Goal: Task Accomplishment & Management: Use online tool/utility

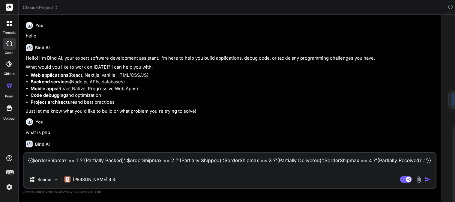
scroll to position [100, 0]
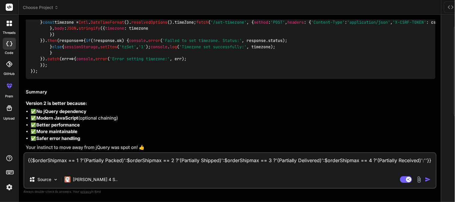
type textarea "{{$orderShipmax == 1 ?'(Partially Packed)':$orderShipmax == 2 ?'(Partially Ship…"
type textarea "x"
type textarea "{{$orderShipmax == 1 ?'(Partially Packed)':$orderShipmax == 2 ?'(Partially Ship…"
type textarea "x"
type textarea "{{$orderShipmax == 1 ?'(Partially Packed)':$orderShipmax == 2 ?'(Partially Ship…"
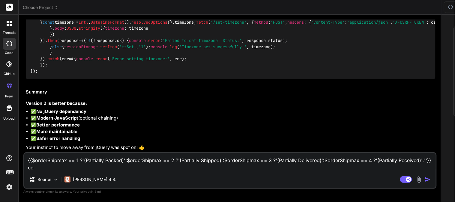
type textarea "x"
type textarea "{{$orderShipmax == 1 ?'(Partially Packed)':$orderShipmax == 2 ?'(Partially Ship…"
type textarea "x"
type textarea "{{$orderShipmax == 1 ?'(Partially Packed)':$orderShipmax == 2 ?'(Partially Ship…"
type textarea "x"
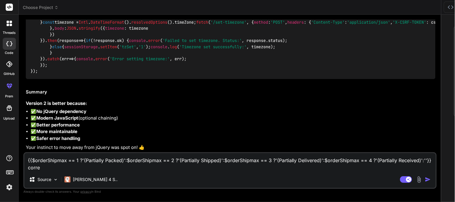
type textarea "{{$orderShipmax == 1 ?'(Partially Packed)':$orderShipmax == 2 ?'(Partially Ship…"
type textarea "x"
type textarea "{{$orderShipmax == 1 ?'(Partially Packed)':$orderShipmax == 2 ?'(Partially Ship…"
type textarea "x"
type textarea "{{$orderShipmax == 1 ?'(Partially Packed)':$orderShipmax == 2 ?'(Partially Ship…"
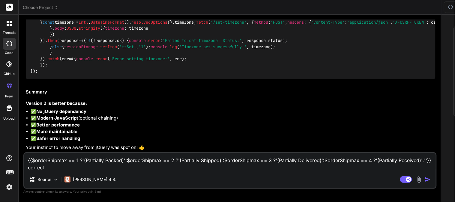
type textarea "x"
type textarea "{{$orderShipmax == 1 ?'(Partially Packed)':$orderShipmax == 2 ?'(Partially Ship…"
type textarea "x"
type textarea "{{$orderShipmax == 1 ?'(Partially Packed)':$orderShipmax == 2 ?'(Partially Ship…"
type textarea "x"
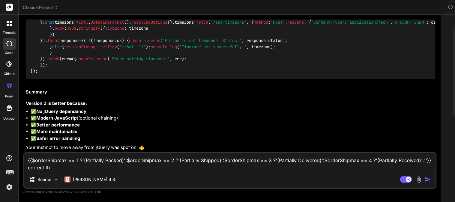
type textarea "{{$orderShipmax == 1 ?'(Partially Packed)':$orderShipmax == 2 ?'(Partially Ship…"
type textarea "x"
type textarea "{{$orderShipmax == 1 ?'(Partially Packed)':$orderShipmax == 2 ?'(Partially Ship…"
type textarea "x"
type textarea "{{$orderShipmax == 1 ?'(Partially Packed)':$orderShipmax == 2 ?'(Partially Ship…"
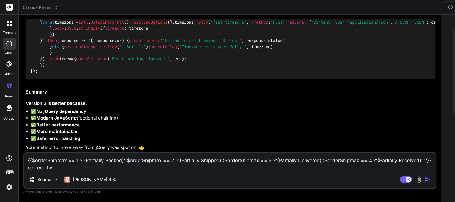
type textarea "x"
type textarea "{{$orderShipmax == 1 ?'(Partially Packed)':$orderShipmax == 2 ?'(Partially Ship…"
type textarea "x"
type textarea "{{$orderShipmax == 1 ?'(Partially Packed)':$orderShipmax == 2 ?'(Partially Ship…"
type textarea "x"
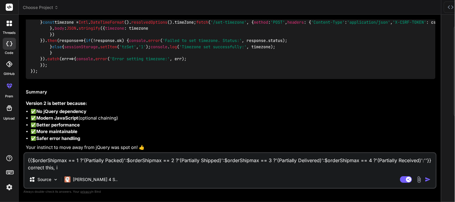
type textarea "{{$orderShipmax == 1 ?'(Partially Packed)':$orderShipmax == 2 ?'(Partially Ship…"
type textarea "x"
type textarea "{{$orderShipmax == 1 ?'(Partially Packed)':$orderShipmax == 2 ?'(Partially Ship…"
type textarea "x"
type textarea "{{$orderShipmax == 1 ?'(Partially Packed)':$orderShipmax == 2 ?'(Partially Ship…"
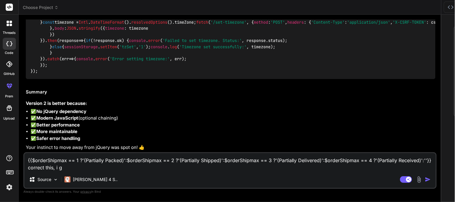
type textarea "x"
type textarea "{{$orderShipmax == 1 ?'(Partially Packed)':$orderShipmax == 2 ?'(Partially Ship…"
type textarea "x"
type textarea "{{$orderShipmax == 1 ?'(Partially Packed)':$orderShipmax == 2 ?'(Partially Ship…"
type textarea "x"
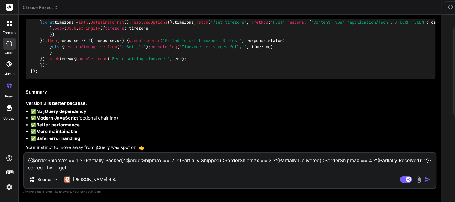
paste textarea "Unparenthesized `a ? b : c ? d : e` is not supported. Use either `(a ? b : c) ?…"
type textarea "{{$orderShipmax == 1 ?'(Partially Packed)':$orderShipmax == 2 ?'(Partially Ship…"
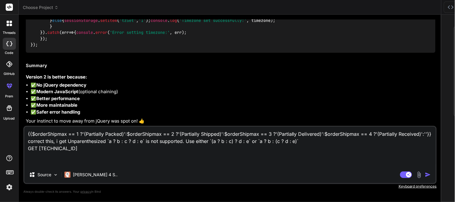
type textarea "x"
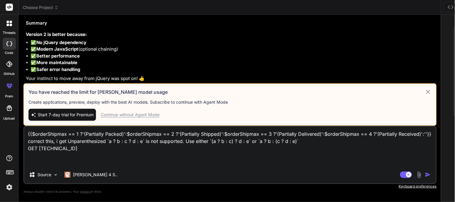
type textarea "{{$orderShipmax == 1 ?'(Partially Packed)':$orderShipmax == 2 ?'(Partially Ship…"
click at [425, 174] on img "button" at bounding box center [428, 175] width 6 height 6
click at [424, 91] on icon at bounding box center [427, 91] width 7 height 7
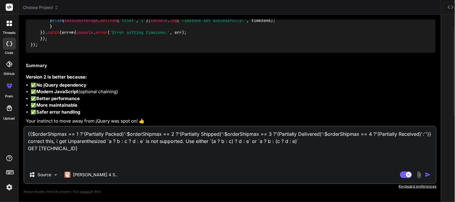
click at [425, 175] on img "button" at bounding box center [428, 175] width 6 height 6
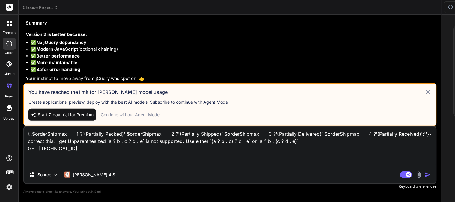
click at [424, 91] on icon at bounding box center [427, 91] width 7 height 7
type textarea "x"
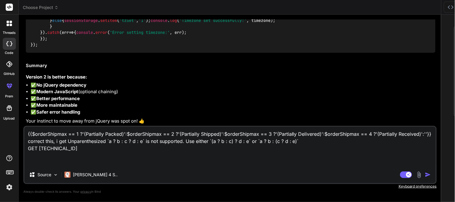
drag, startPoint x: 71, startPoint y: 155, endPoint x: 16, endPoint y: 131, distance: 60.2
click at [16, 131] on div "threads code GitHub prem Upload Choose Project Created with Pixso. Bind AI Web …" at bounding box center [227, 101] width 455 height 202
